Goal: Task Accomplishment & Management: Use online tool/utility

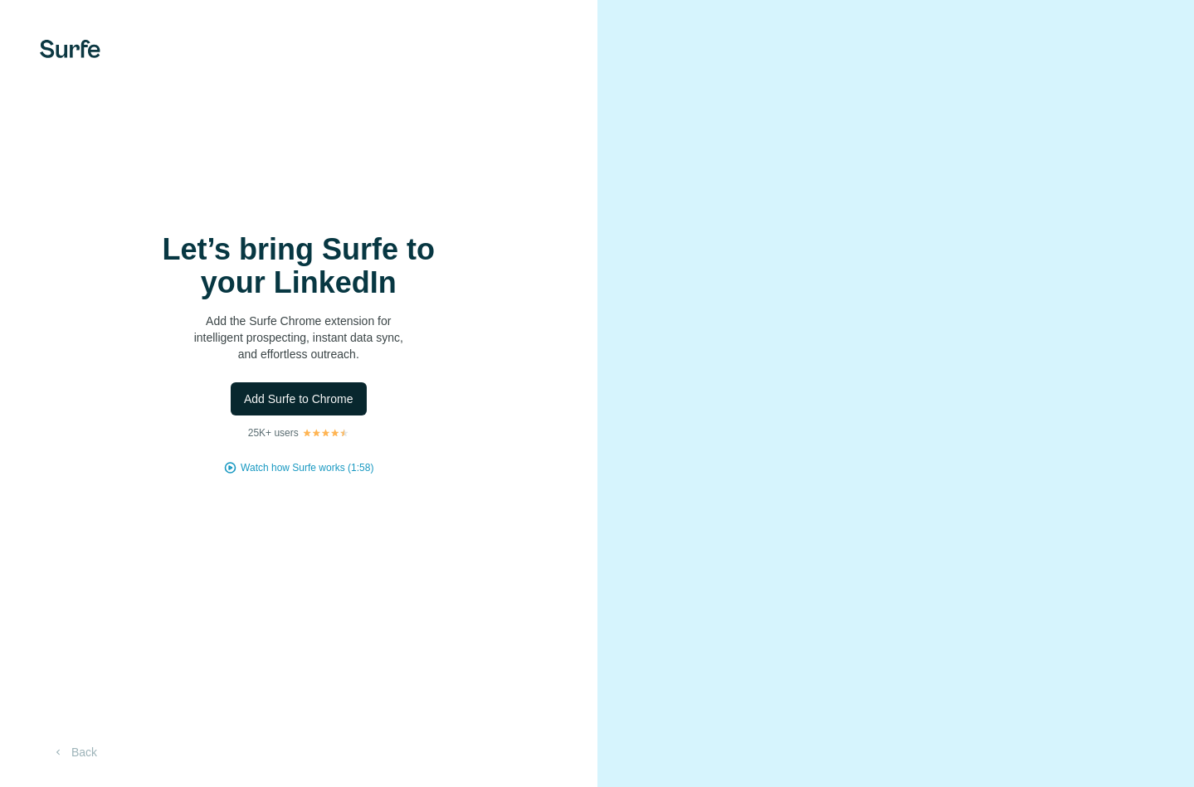
click at [304, 403] on span "Add Surfe to Chrome" at bounding box center [298, 399] width 109 height 17
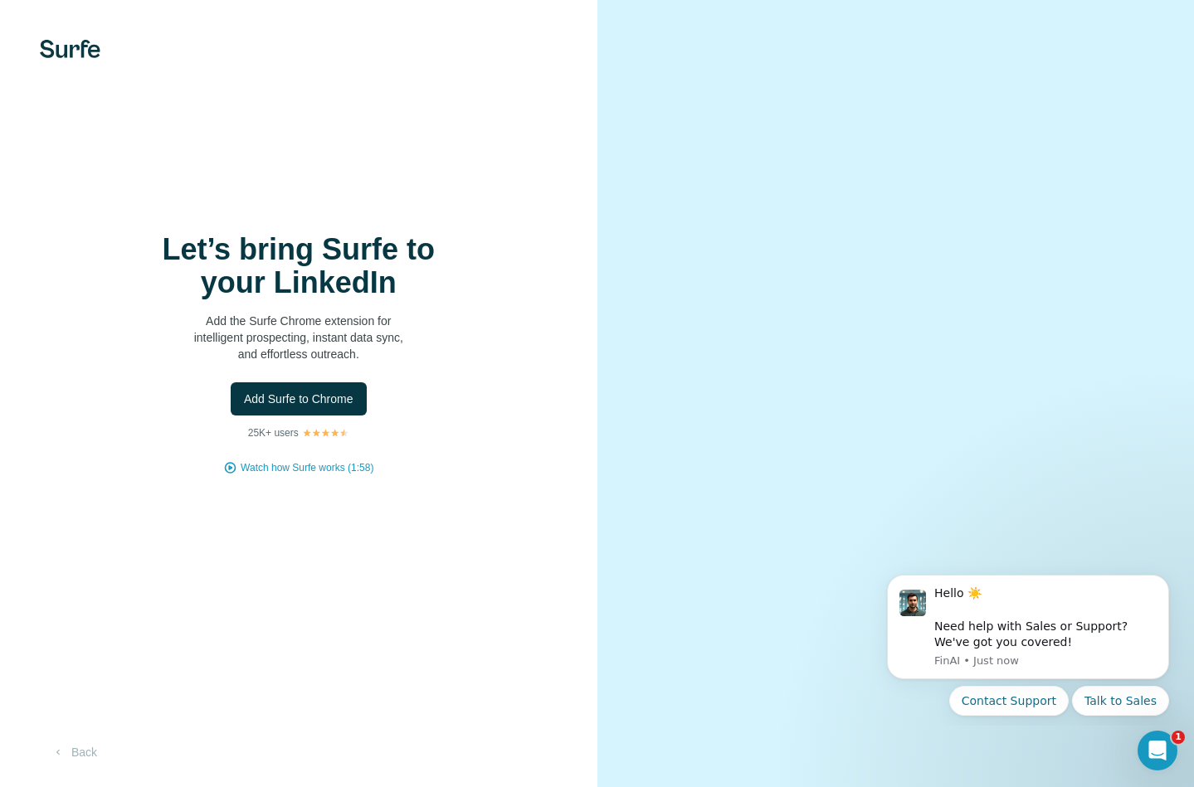
drag, startPoint x: 1115, startPoint y: 0, endPoint x: 893, endPoint y: 46, distance: 226.9
click at [838, 90] on div at bounding box center [895, 393] width 597 height 787
click at [733, 268] on video at bounding box center [896, 394] width 504 height 252
click at [312, 403] on span "Add Surfe to Chrome" at bounding box center [298, 399] width 109 height 17
